Goal: Task Accomplishment & Management: Manage account settings

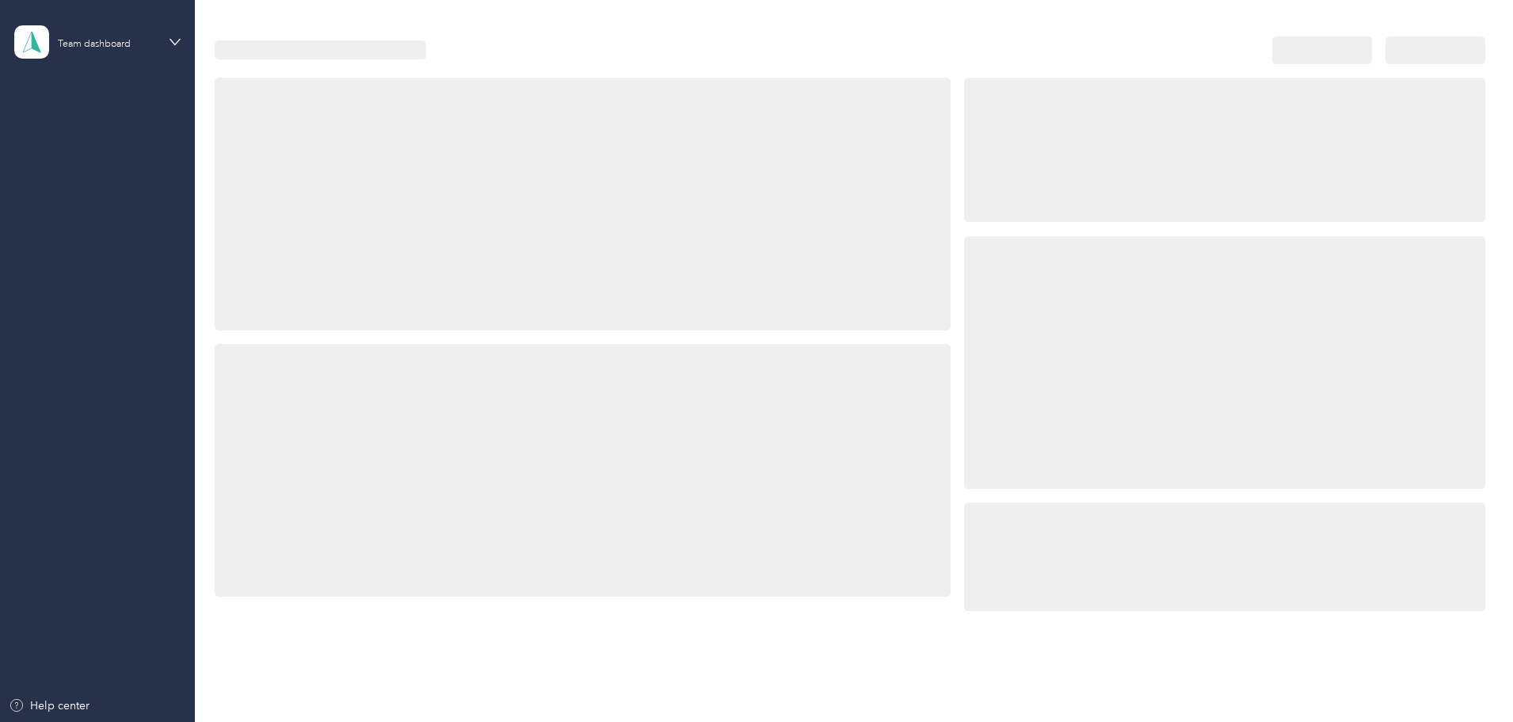
click at [687, 449] on div at bounding box center [583, 470] width 736 height 253
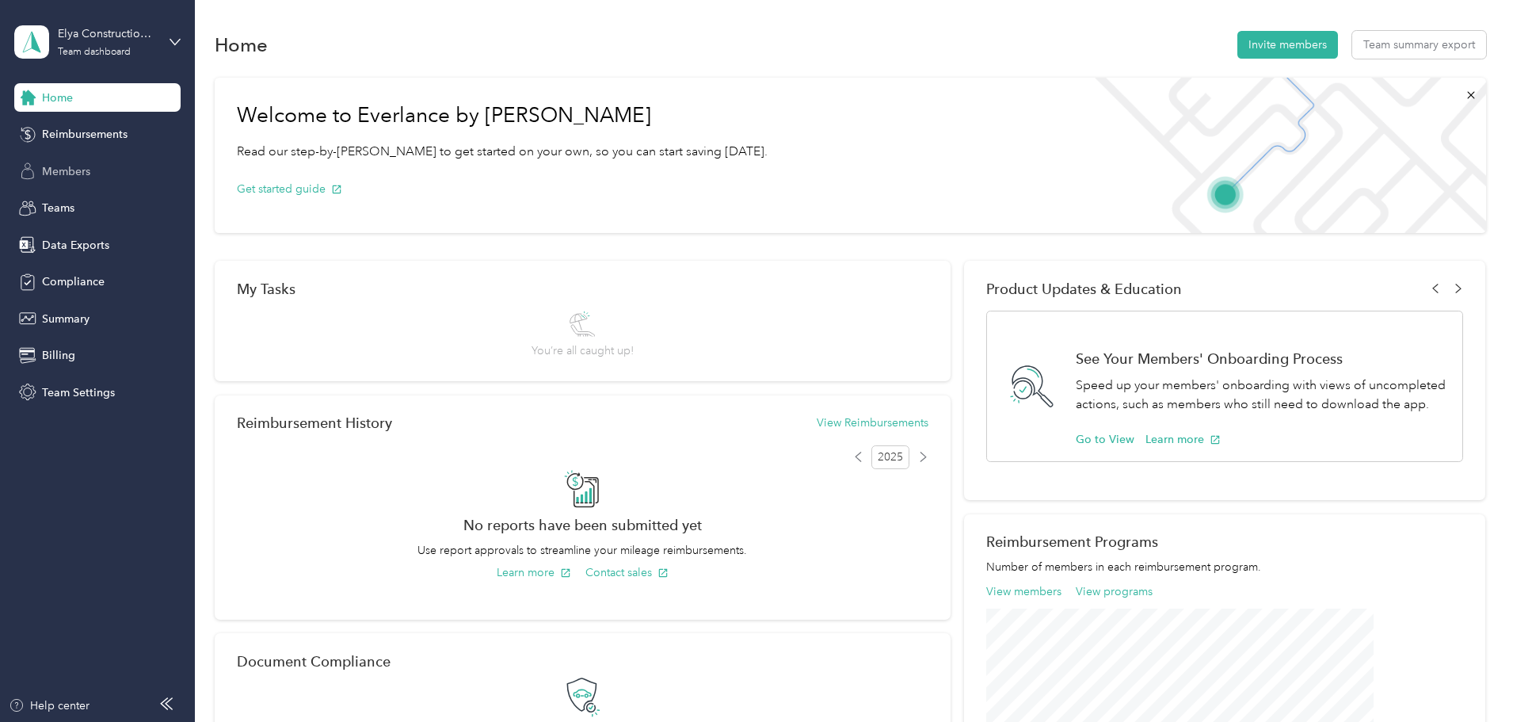
click at [74, 172] on span "Members" at bounding box center [66, 171] width 48 height 17
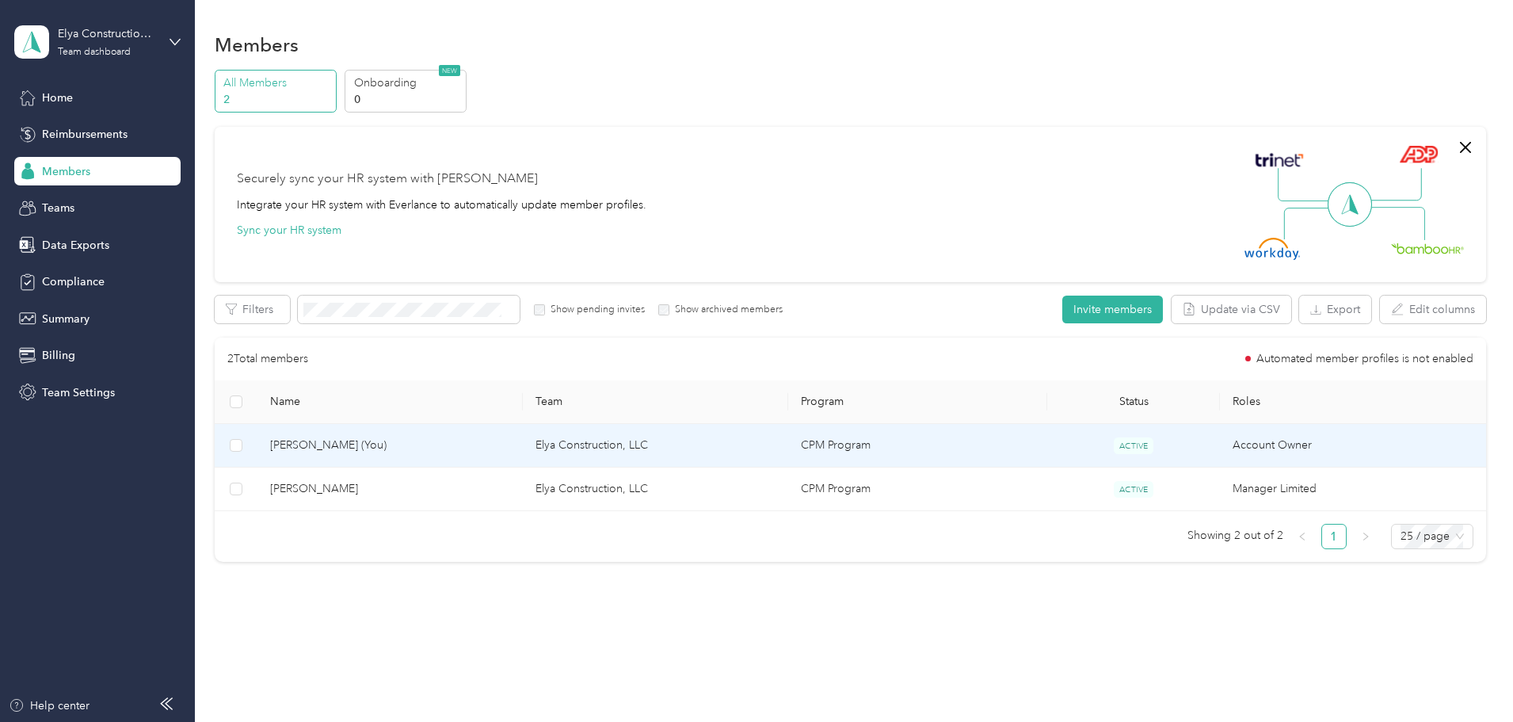
click at [386, 457] on td "[PERSON_NAME] (You)" at bounding box center [389, 446] width 265 height 44
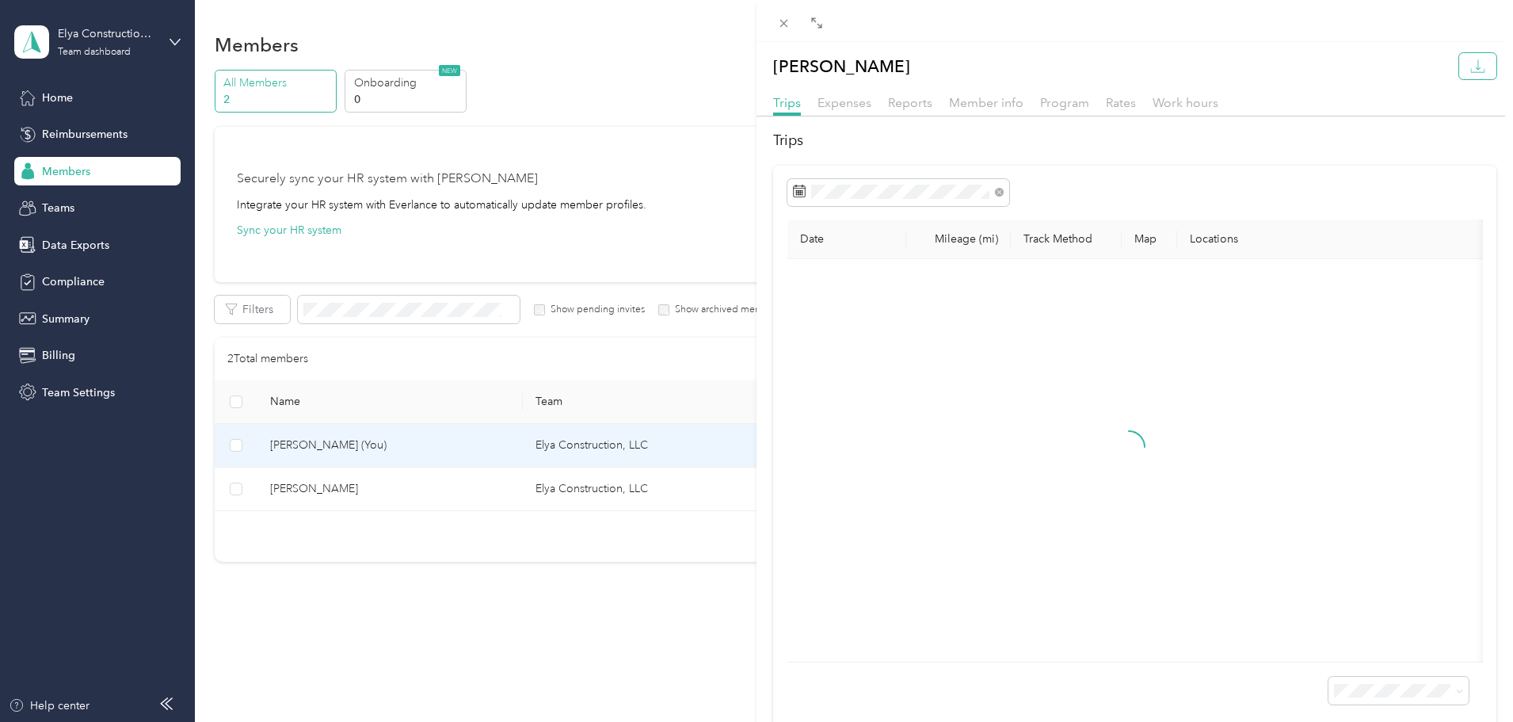
click at [1470, 67] on icon "button" at bounding box center [1477, 66] width 15 height 15
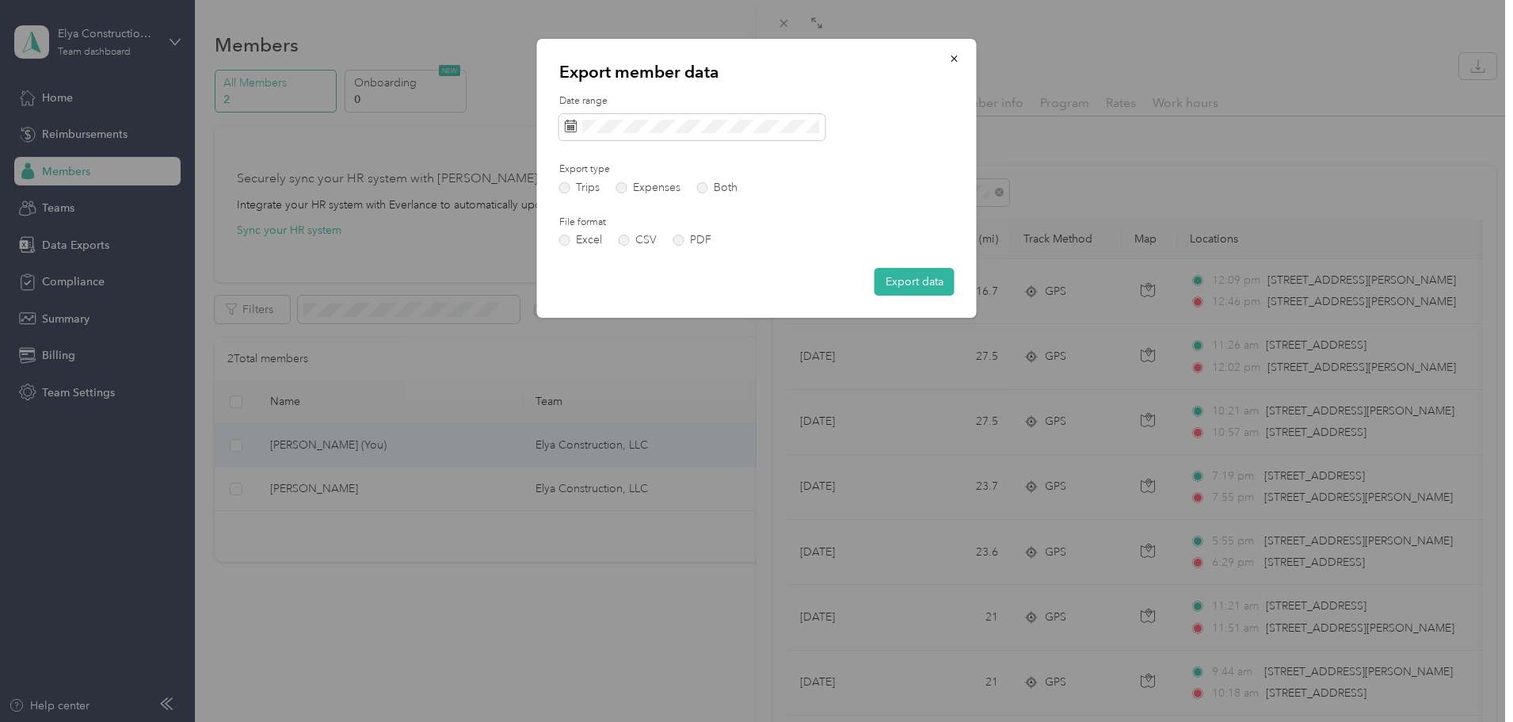
click at [677, 234] on div "File format Excel CSV PDF" at bounding box center [647, 230] width 177 height 31
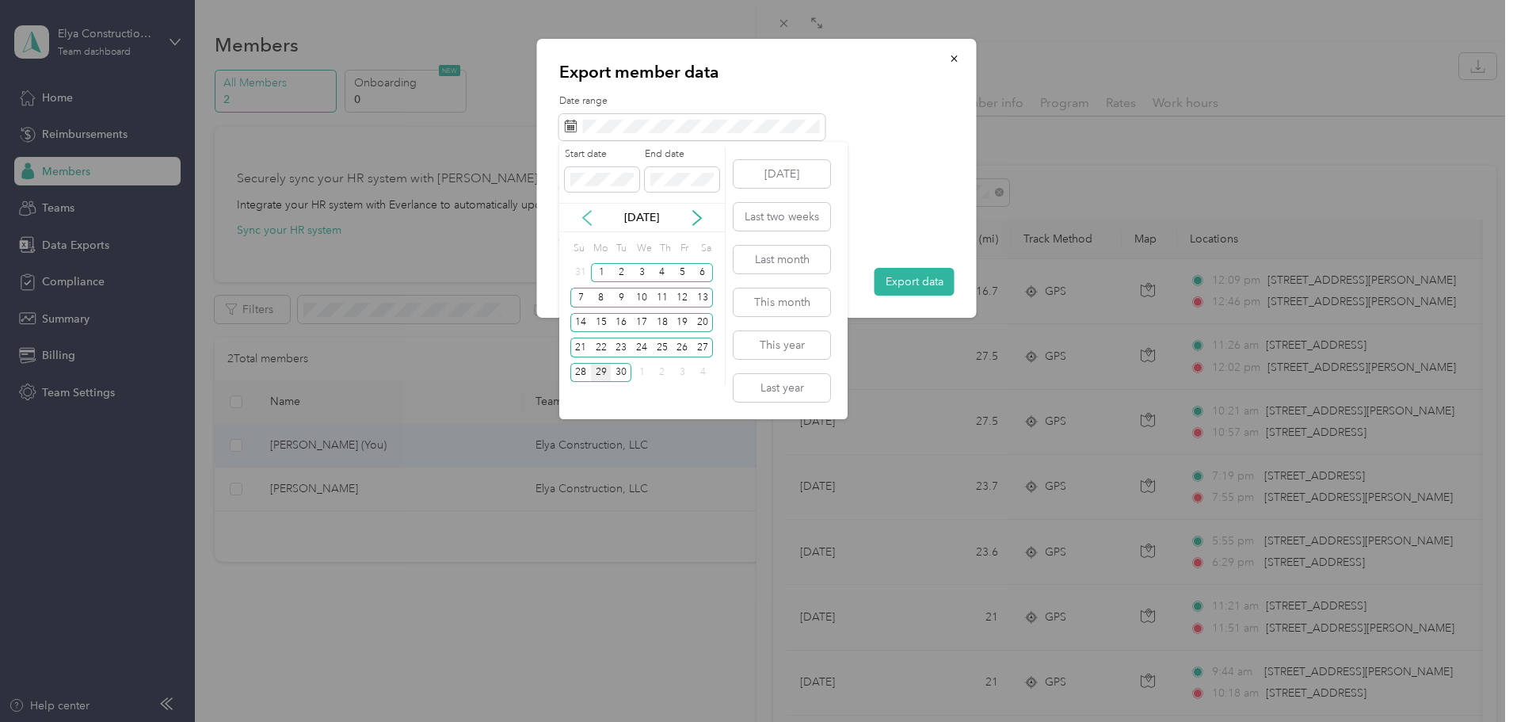
click at [589, 219] on icon at bounding box center [587, 218] width 16 height 16
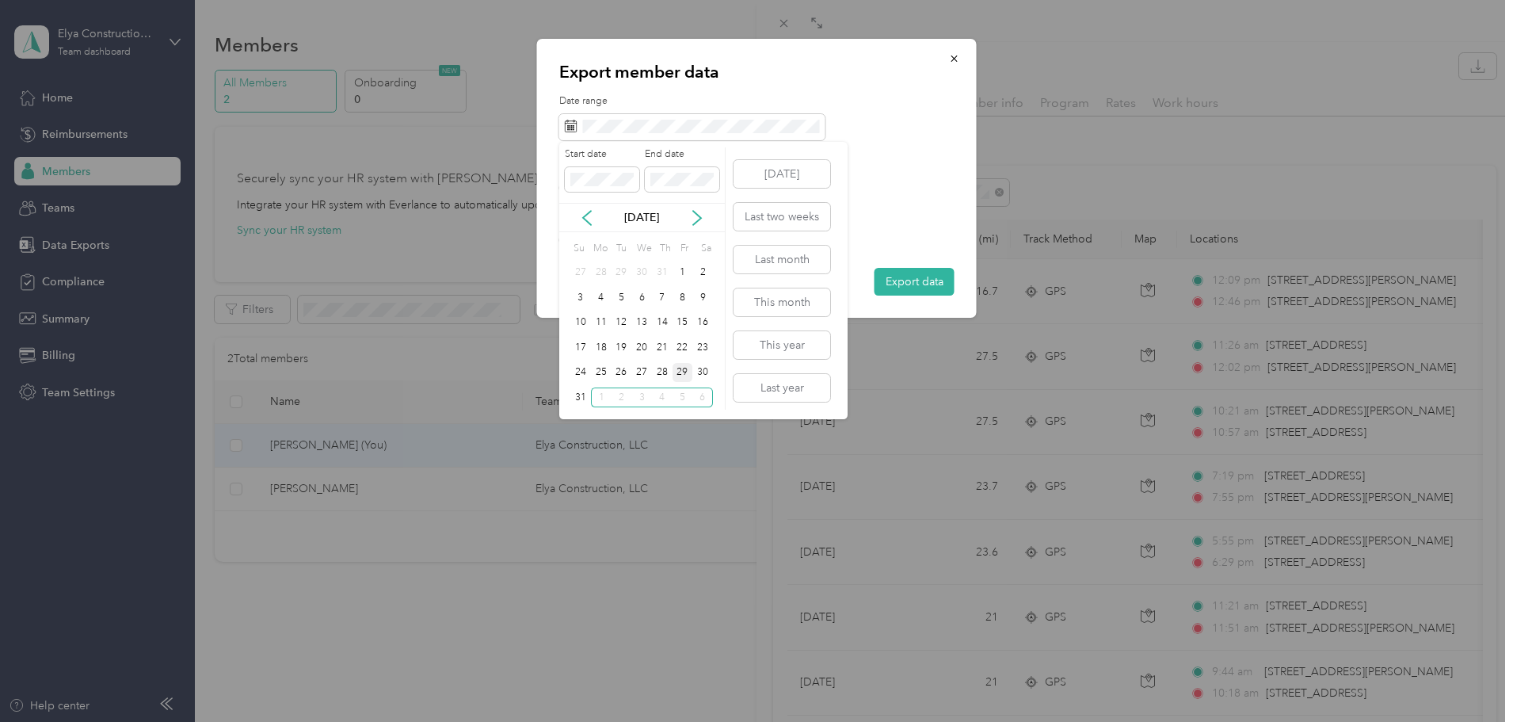
click at [680, 375] on div "29" at bounding box center [683, 373] width 21 height 20
click at [697, 212] on icon at bounding box center [697, 218] width 16 height 16
click at [581, 368] on div "28" at bounding box center [580, 373] width 21 height 20
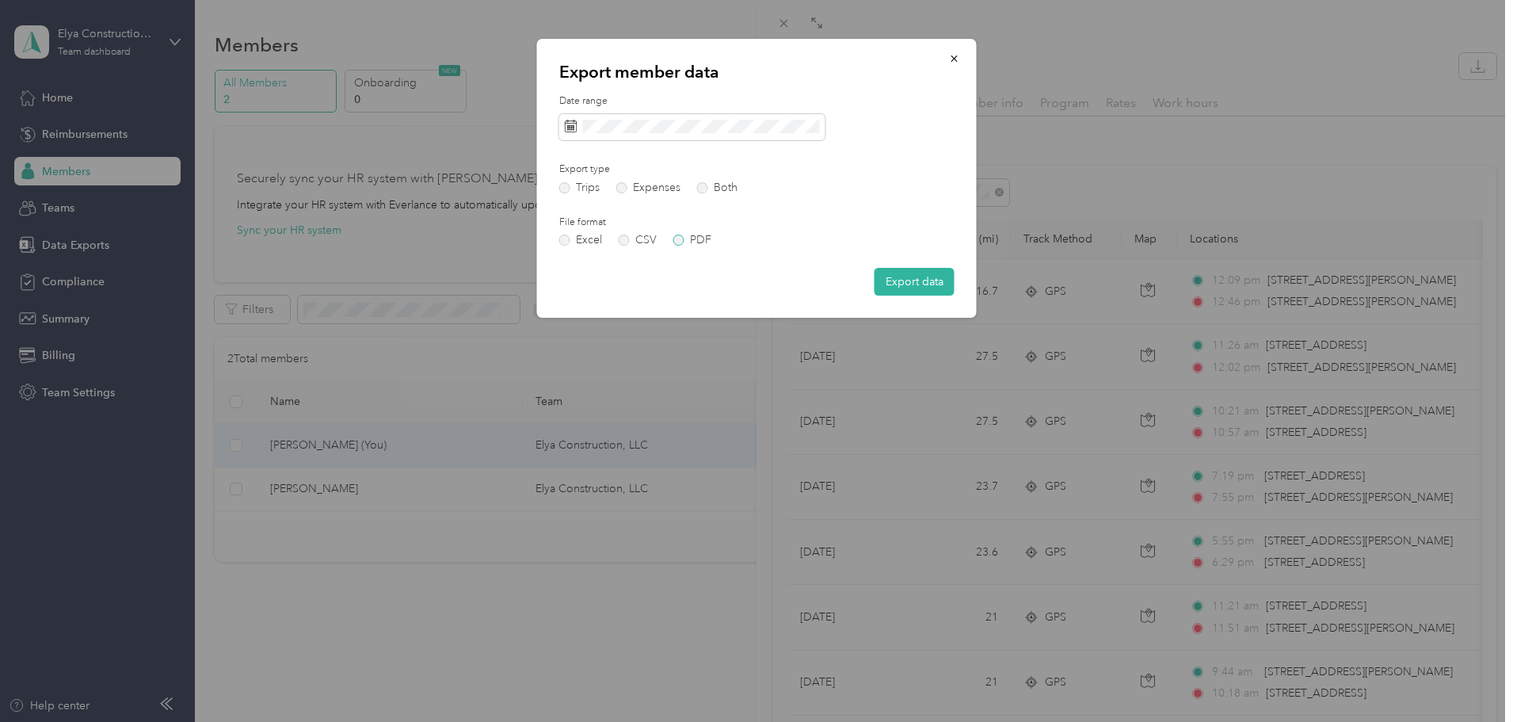
click at [678, 240] on label "PDF" at bounding box center [692, 239] width 38 height 11
click at [911, 283] on button "Export data" at bounding box center [915, 282] width 80 height 28
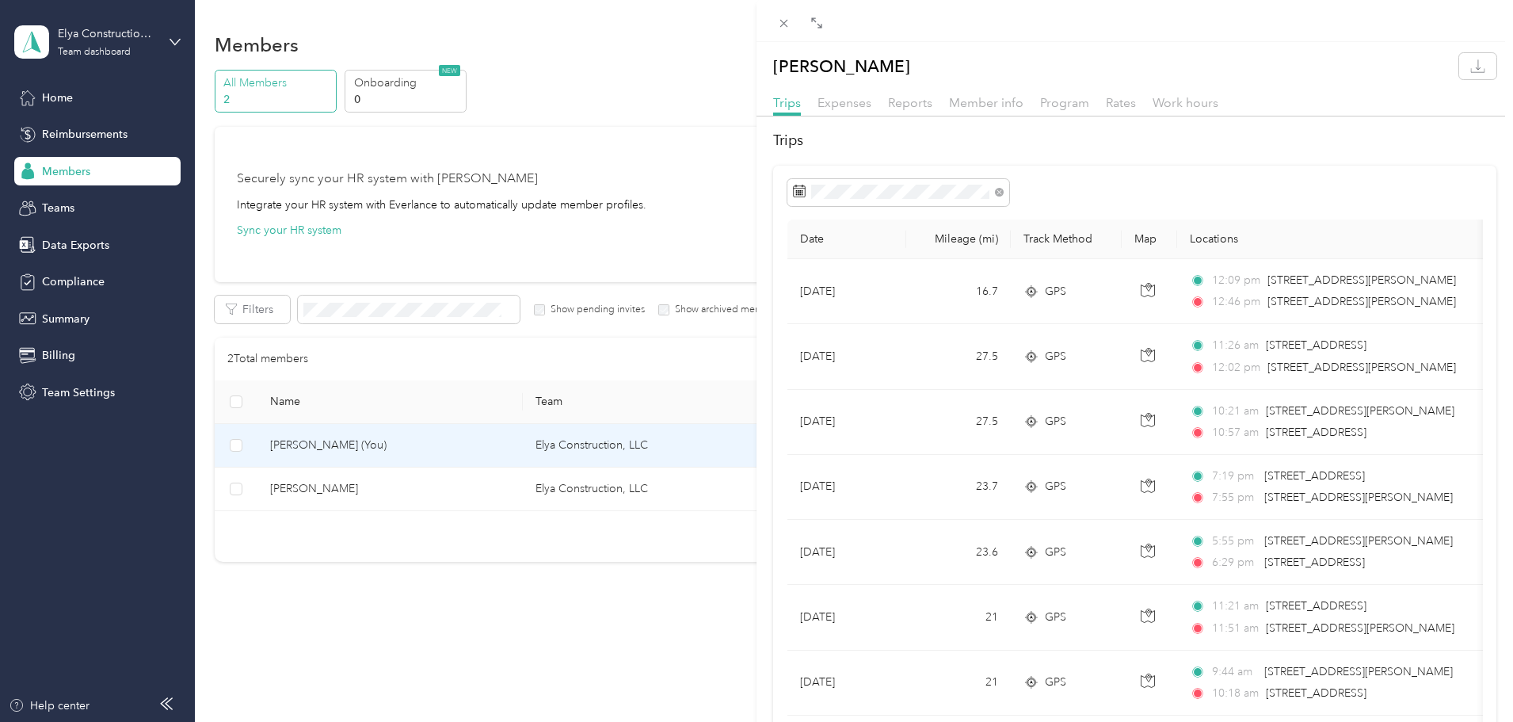
click at [498, 502] on div "[PERSON_NAME] Trips Expenses Reports Member info Program Rates Work hours Trips…" at bounding box center [756, 361] width 1513 height 722
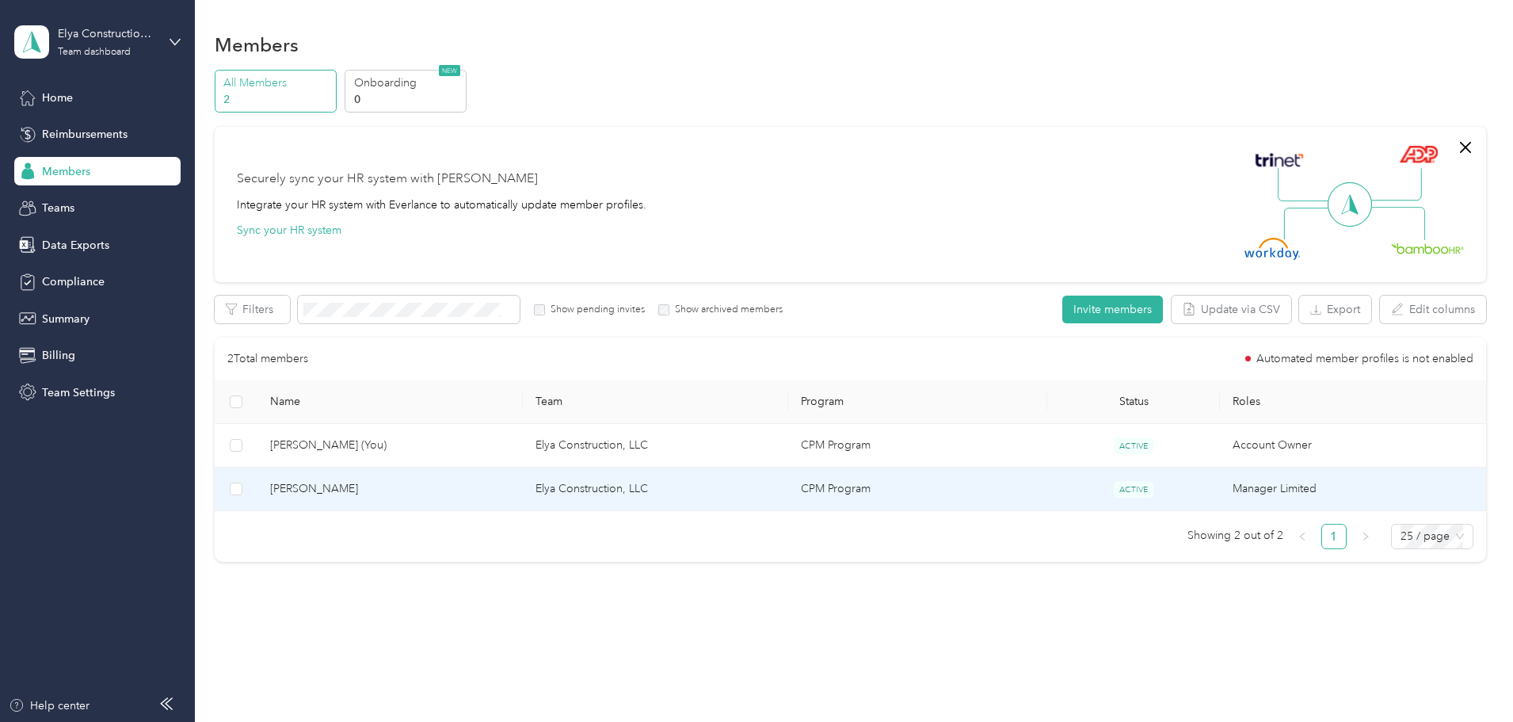
click at [396, 494] on span "[PERSON_NAME]" at bounding box center [390, 488] width 240 height 17
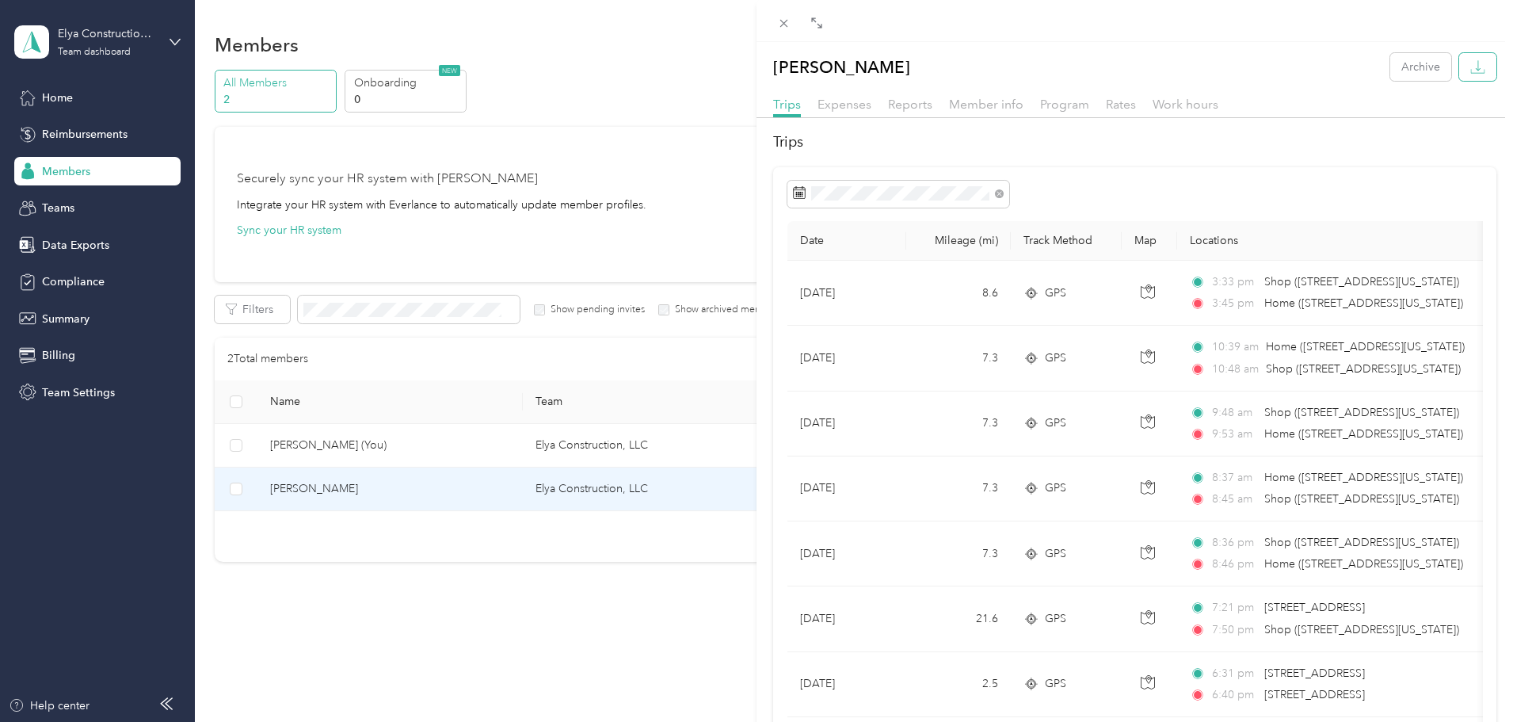
click at [1459, 70] on button "button" at bounding box center [1477, 67] width 37 height 28
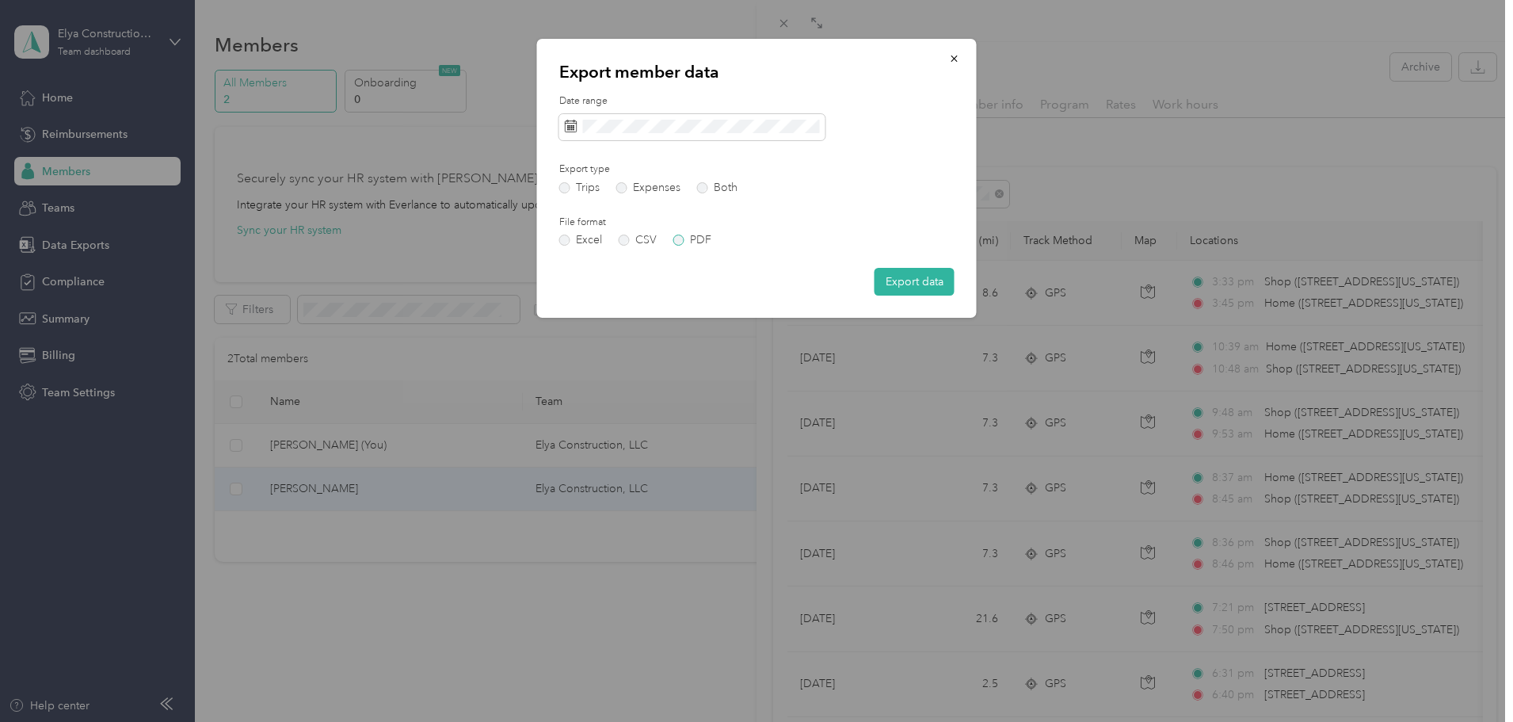
click at [684, 240] on label "PDF" at bounding box center [692, 239] width 38 height 11
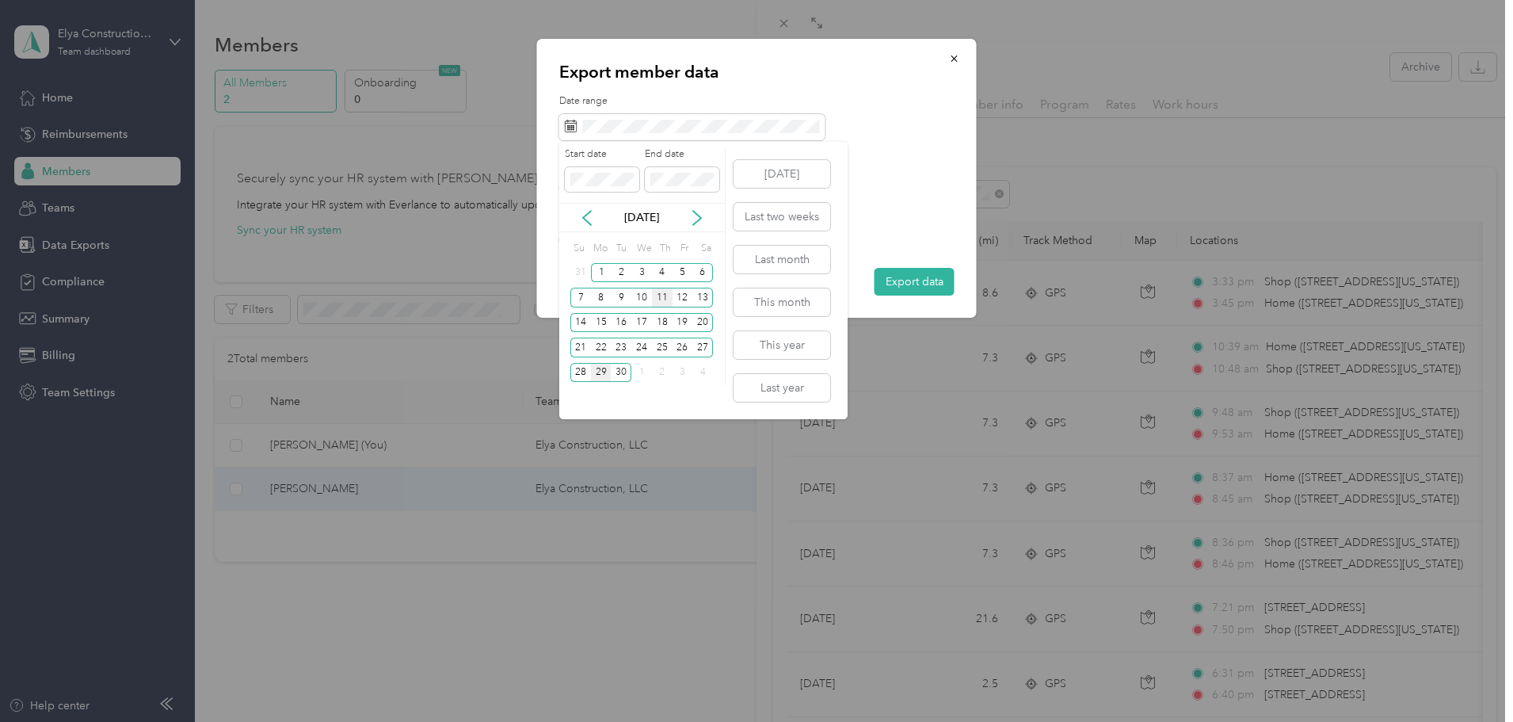
click at [663, 293] on div "11" at bounding box center [662, 298] width 21 height 20
click at [580, 372] on div "28" at bounding box center [580, 373] width 21 height 20
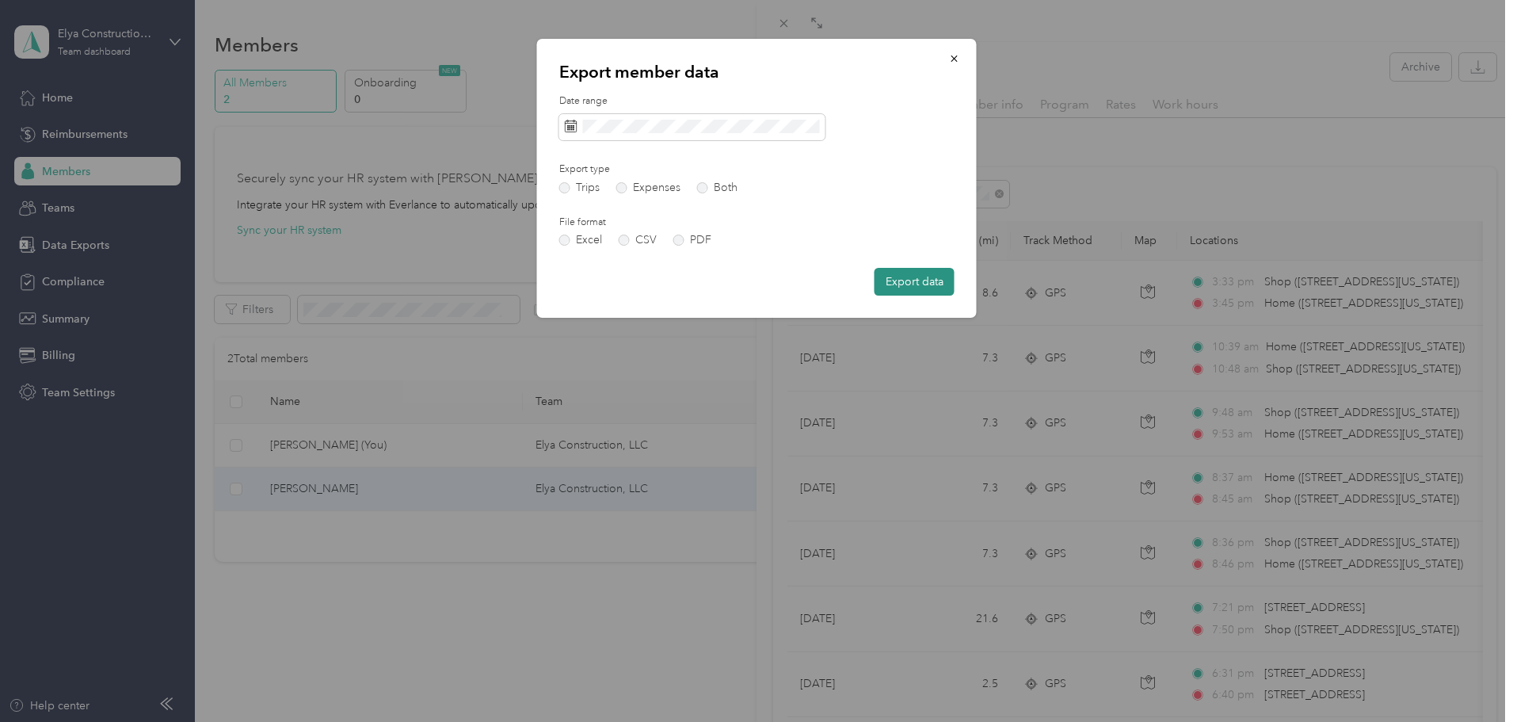
click at [906, 284] on button "Export data" at bounding box center [915, 282] width 80 height 28
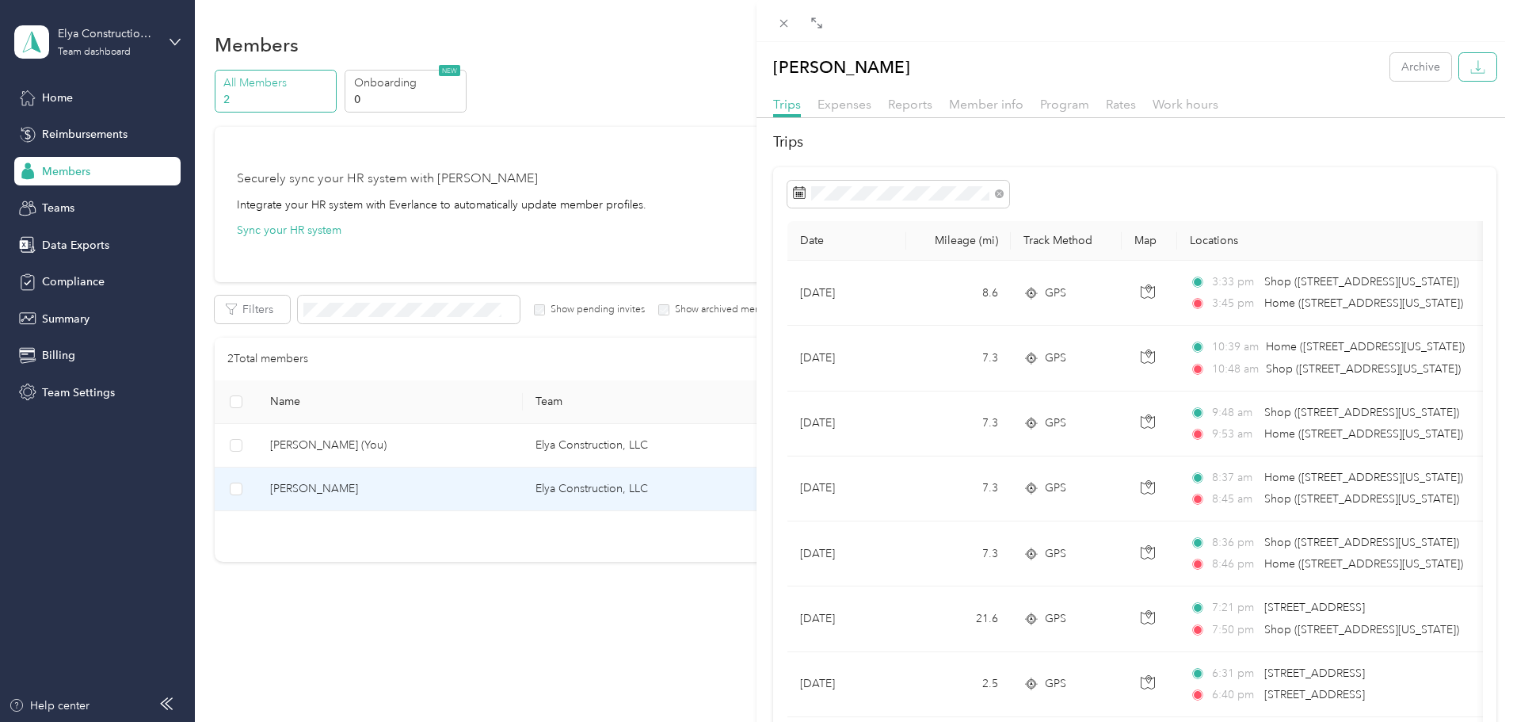
click at [1470, 67] on icon "button" at bounding box center [1477, 66] width 15 height 15
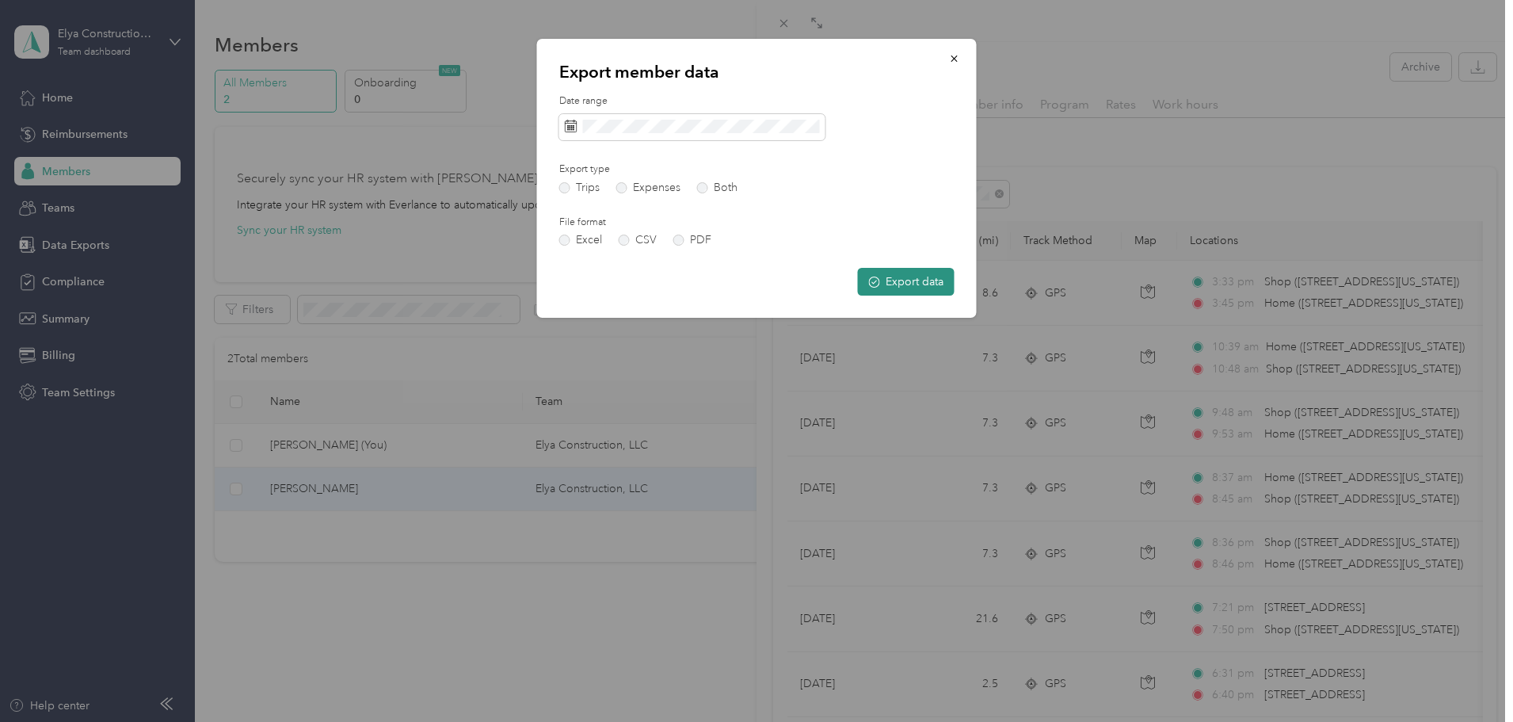
click at [917, 284] on button "Export data" at bounding box center [906, 282] width 97 height 28
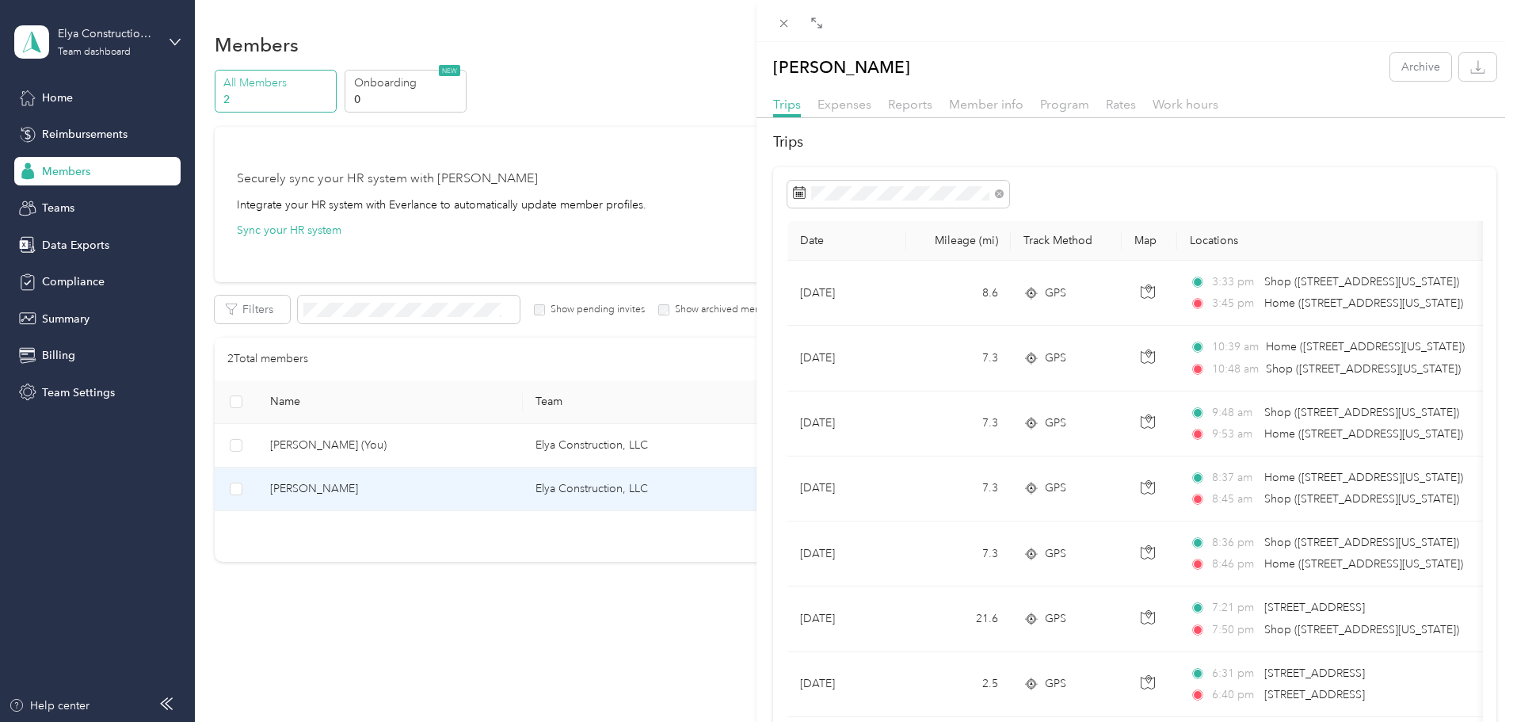
click at [360, 454] on div "[PERSON_NAME] Archive Trips Expenses Reports Member info Program Rates Work hou…" at bounding box center [756, 361] width 1513 height 722
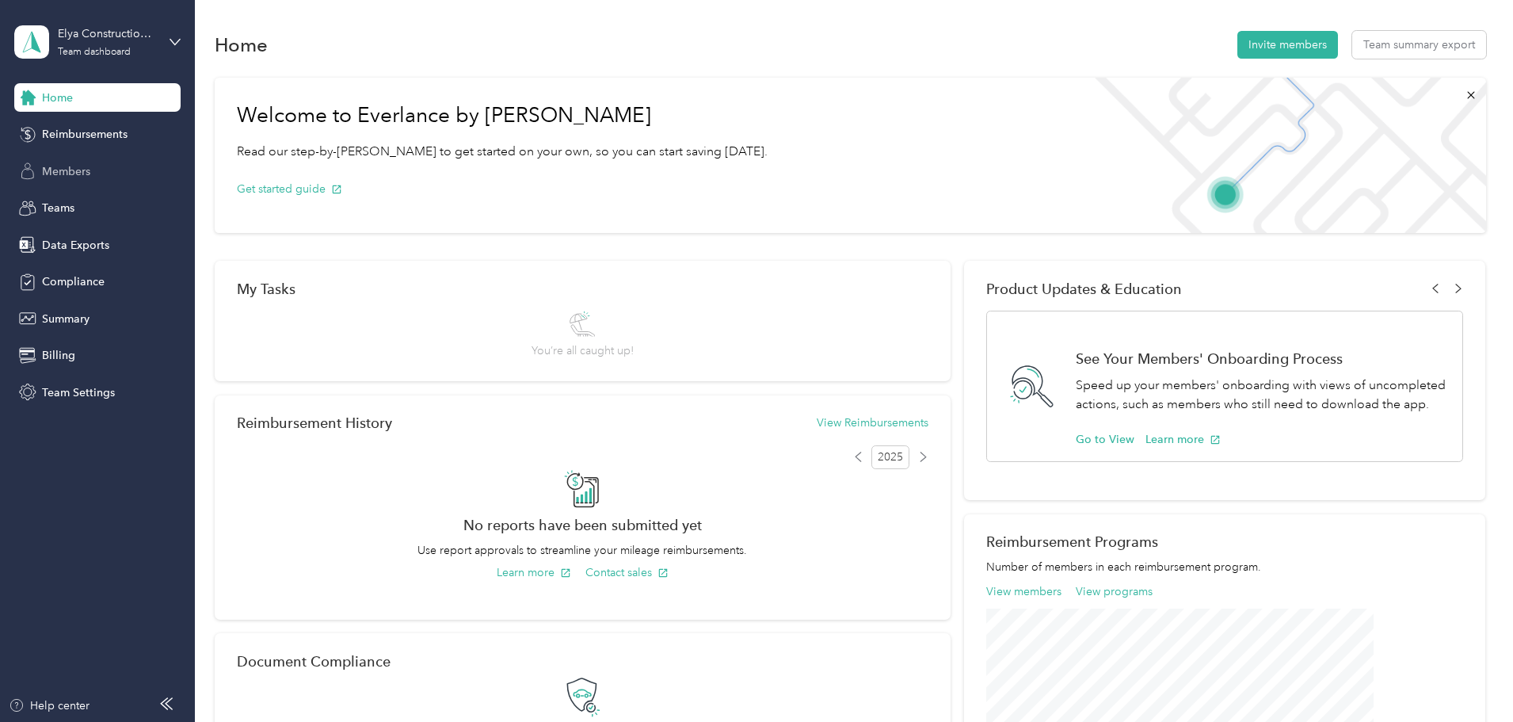
click at [69, 165] on span "Members" at bounding box center [66, 171] width 48 height 17
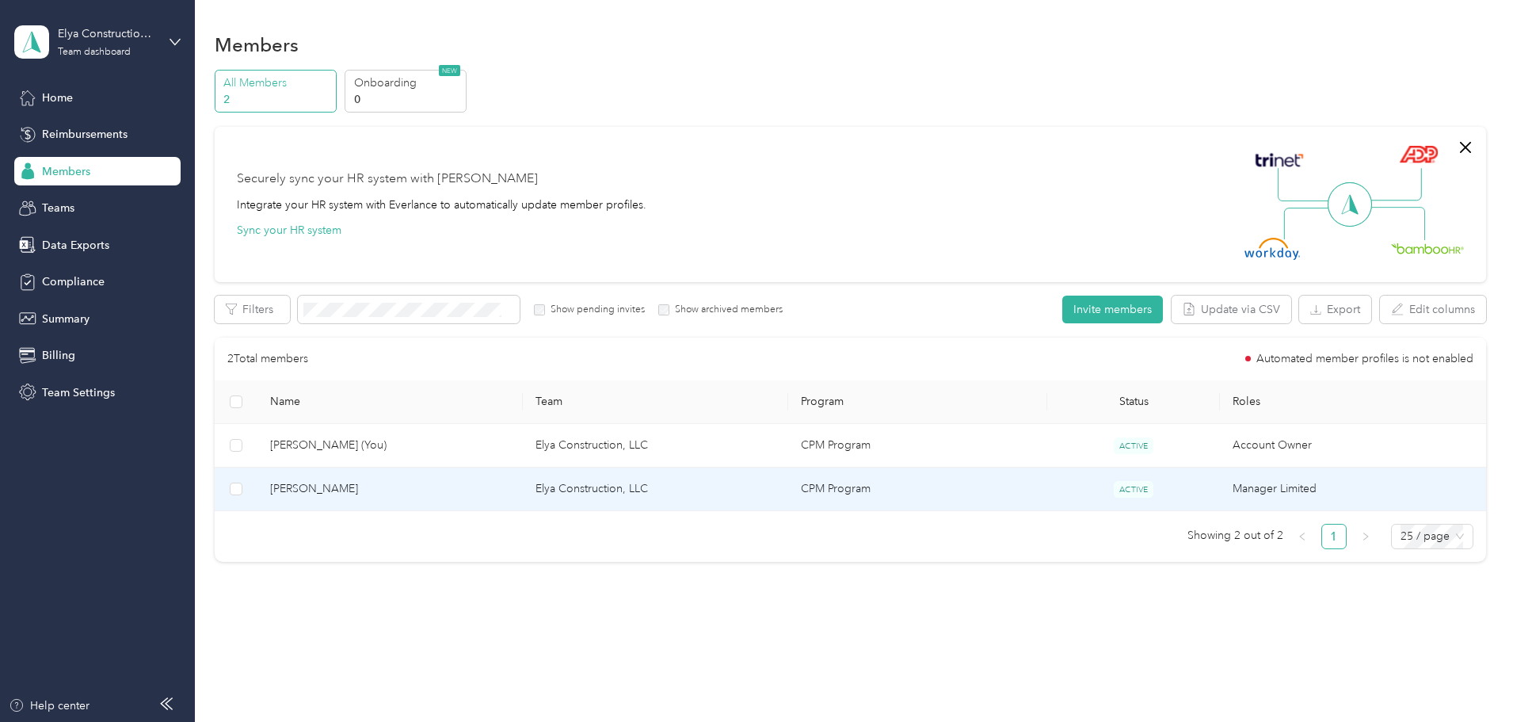
click at [398, 492] on span "[PERSON_NAME]" at bounding box center [390, 488] width 240 height 17
